Goal: Information Seeking & Learning: Learn about a topic

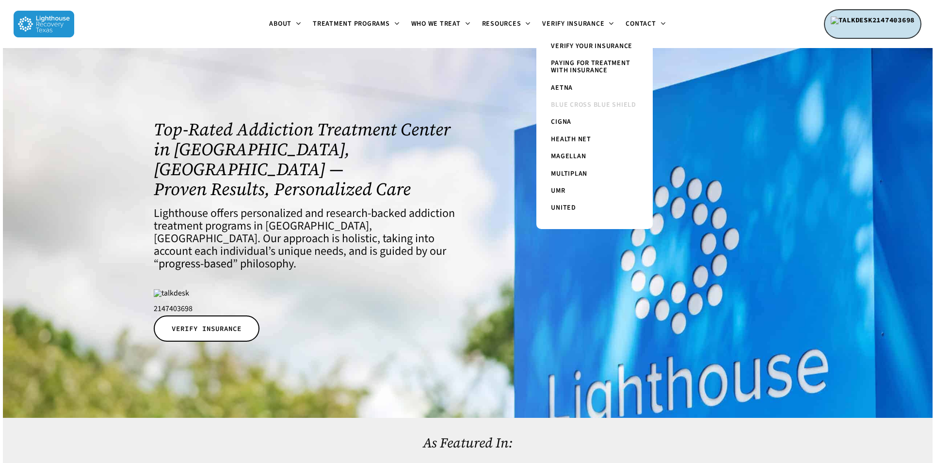
click at [603, 105] on span "Blue Cross Blue Shield" at bounding box center [593, 105] width 85 height 10
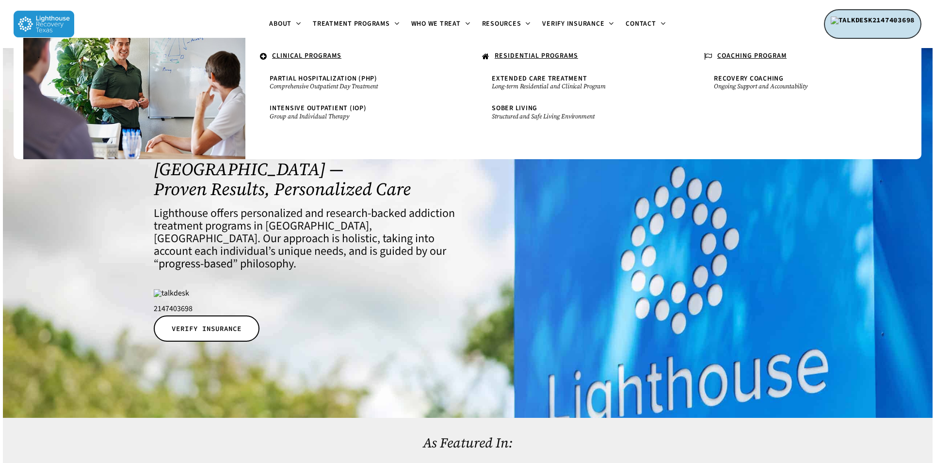
click at [573, 55] on u "RESIDENTIAL PROGRAMS" at bounding box center [536, 56] width 83 height 10
click at [557, 61] on link "RESIDENTIAL PROGRAMS" at bounding box center [578, 57] width 203 height 18
click at [556, 53] on u "RESIDENTIAL PROGRAMS" at bounding box center [536, 56] width 83 height 10
click at [557, 77] on span "Extended Care Treatment" at bounding box center [539, 79] width 95 height 10
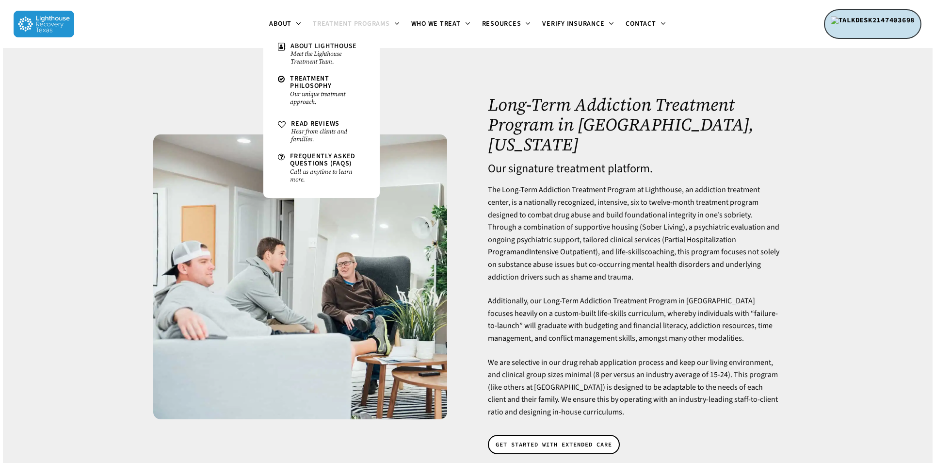
click at [36, 16] on img at bounding box center [44, 24] width 61 height 27
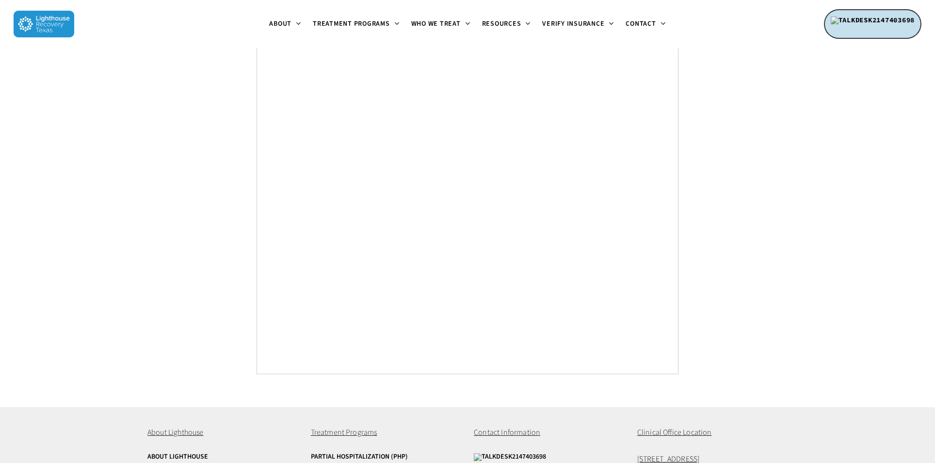
scroll to position [3625, 0]
click at [652, 451] on span "[STREET_ADDRESS]" at bounding box center [668, 456] width 63 height 11
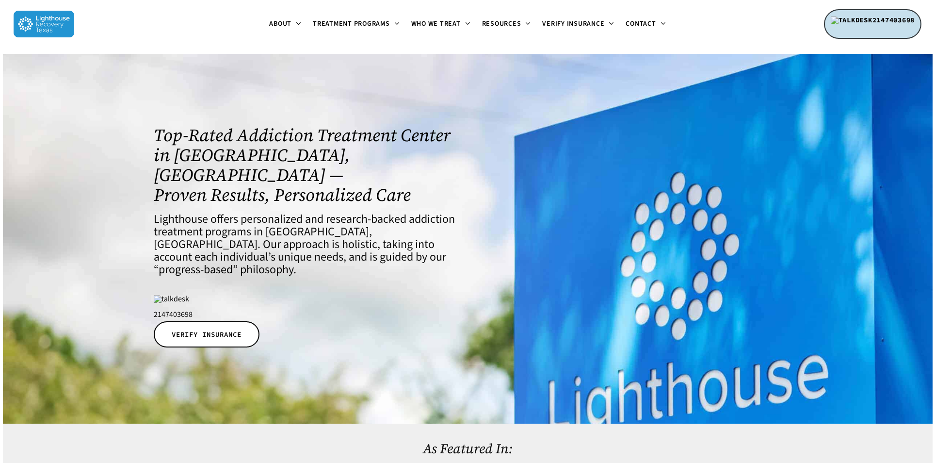
click at [762, 23] on ul "About About Lighthouse Meet the Lighthouse Treatment Team. Treatment Philosophy…" at bounding box center [467, 24] width 787 height 48
